Goal: Find specific page/section: Find specific page/section

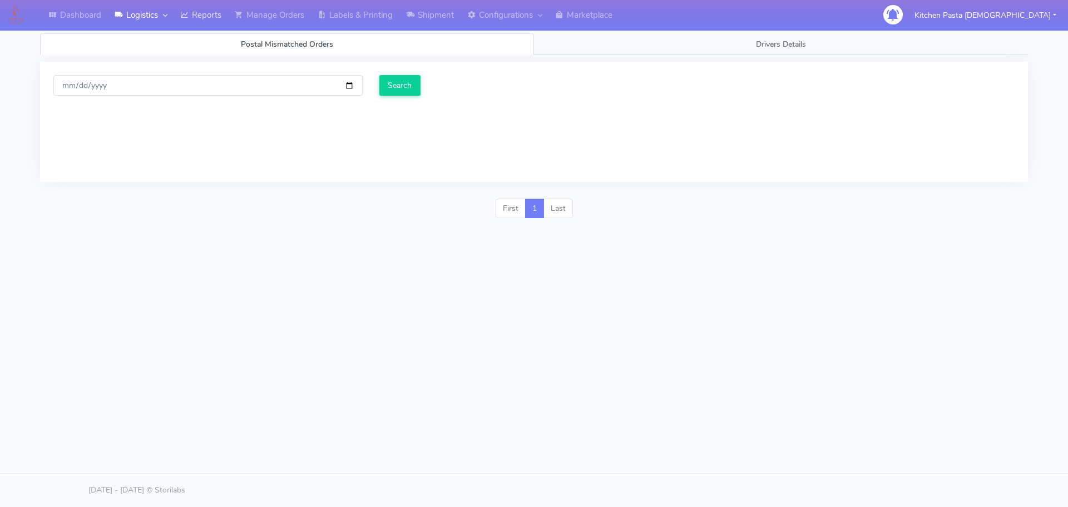
click at [209, 9] on link "Reports" at bounding box center [201, 15] width 55 height 31
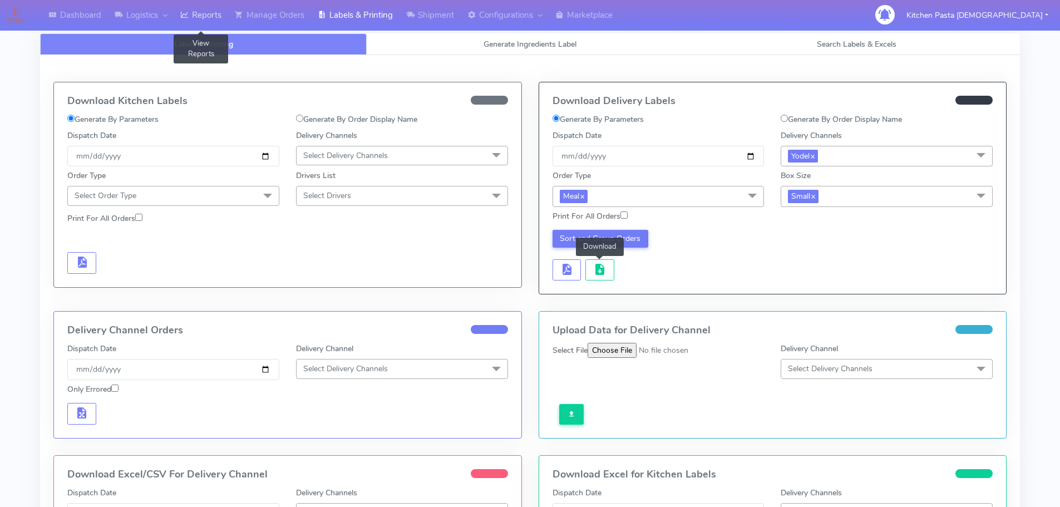
click at [204, 9] on link "Reports" at bounding box center [201, 15] width 55 height 31
